Goal: Navigation & Orientation: Go to known website

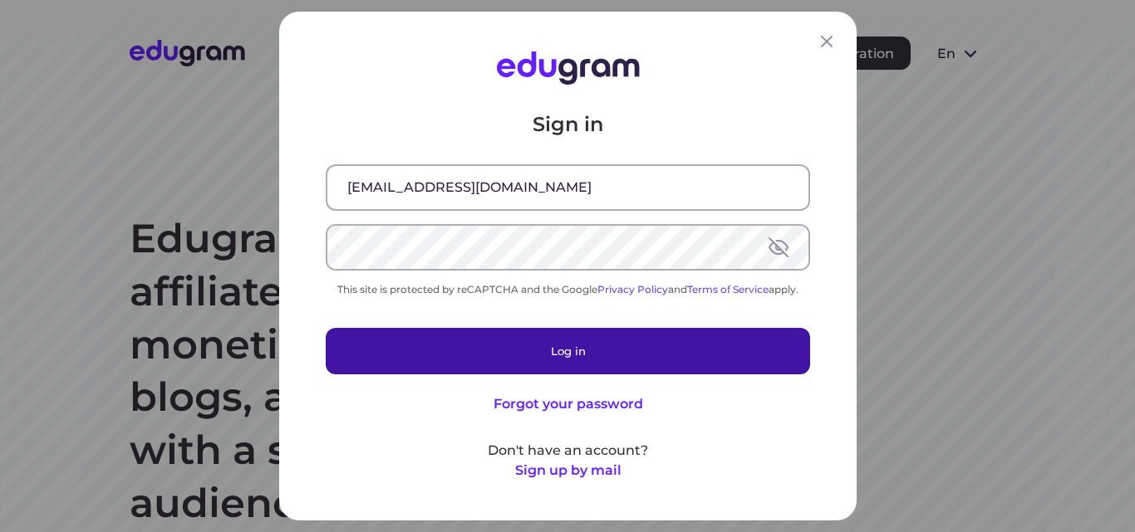
click at [545, 346] on button "Log in" at bounding box center [568, 351] width 484 height 47
